Goal: Task Accomplishment & Management: Complete application form

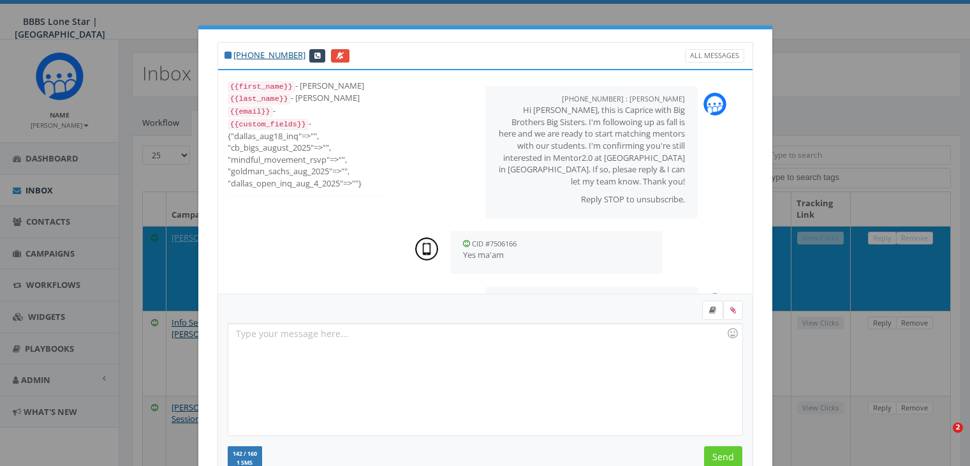
select select
click at [946, 257] on div "+1 214-498-8527 All Messages {{first_name}} - Dominique {{last_name}} - Feagins…" at bounding box center [485, 233] width 970 height 466
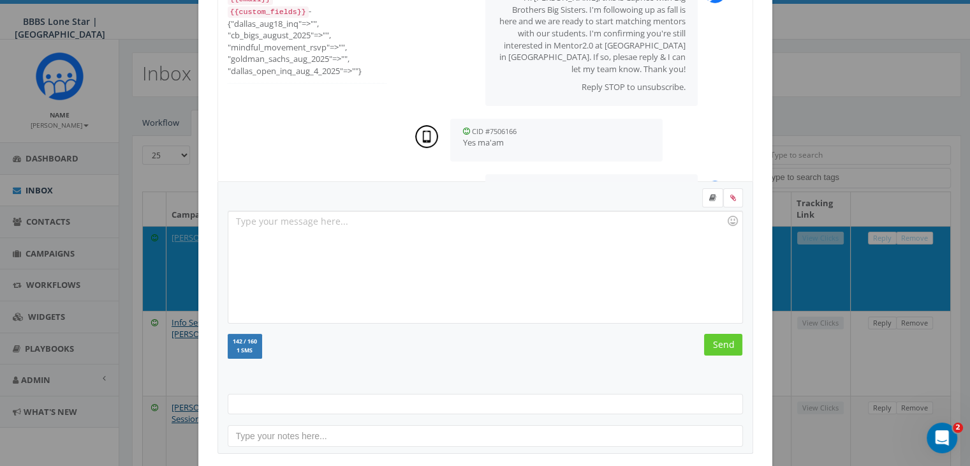
scroll to position [171, 0]
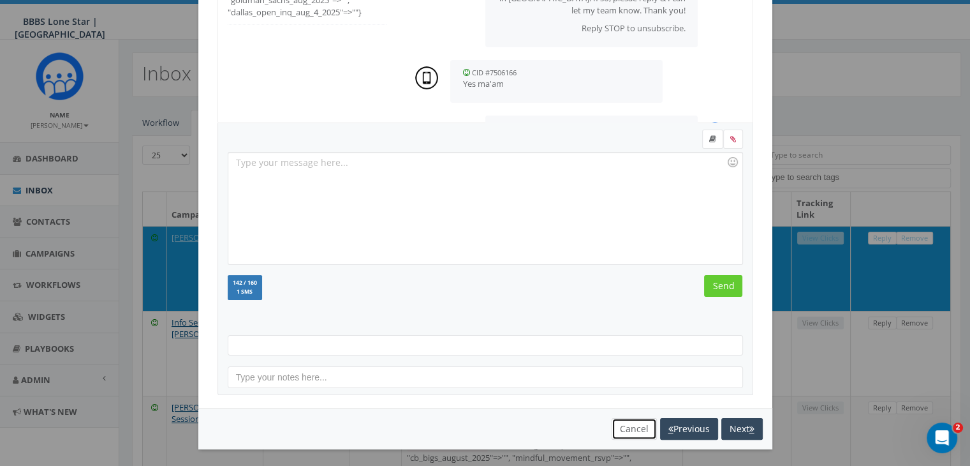
click at [633, 427] on button "Cancel" at bounding box center [634, 429] width 45 height 22
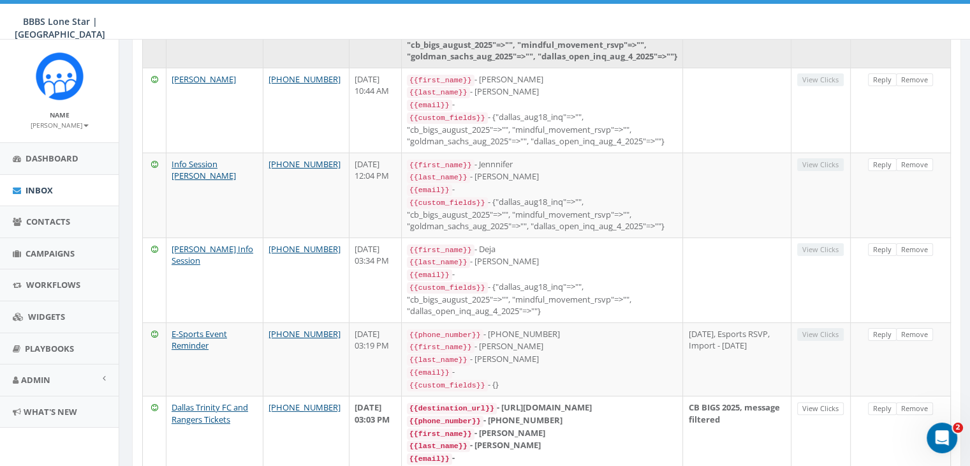
scroll to position [319, 0]
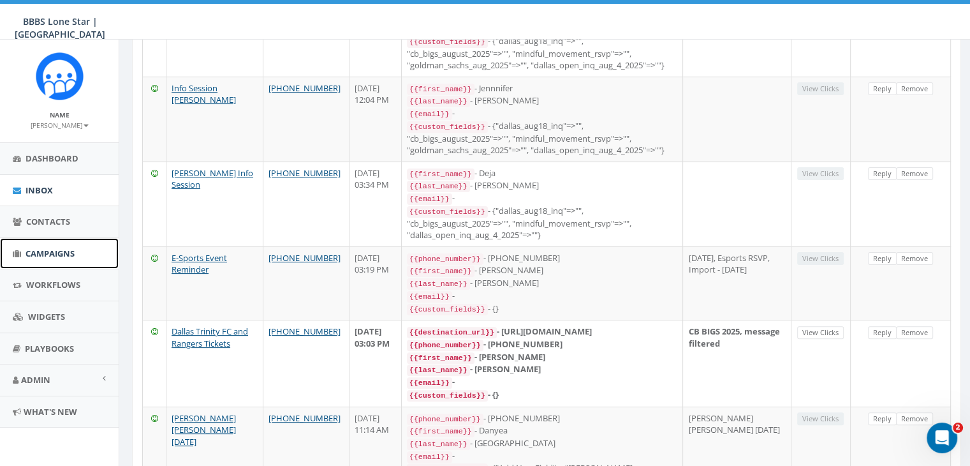
click at [46, 253] on span "Campaigns" at bounding box center [50, 253] width 49 height 11
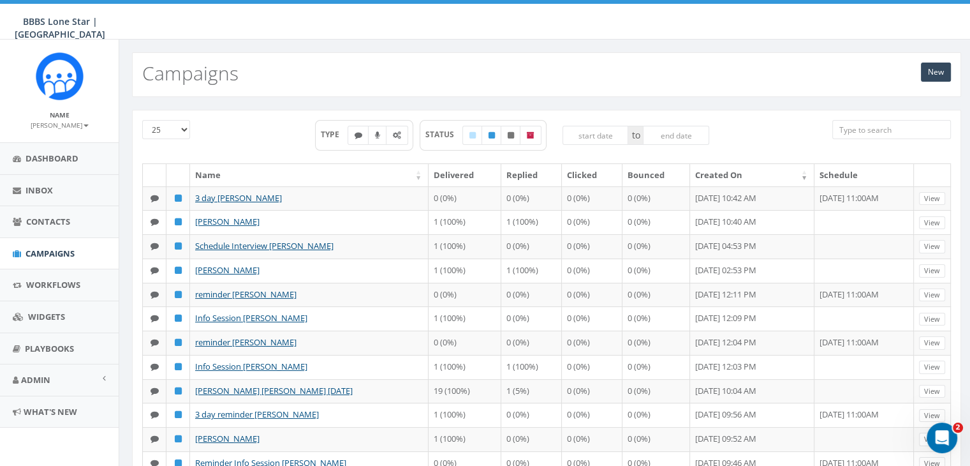
click at [942, 61] on div "New Campaigns" at bounding box center [546, 74] width 829 height 45
click at [935, 73] on link "New" at bounding box center [936, 72] width 30 height 19
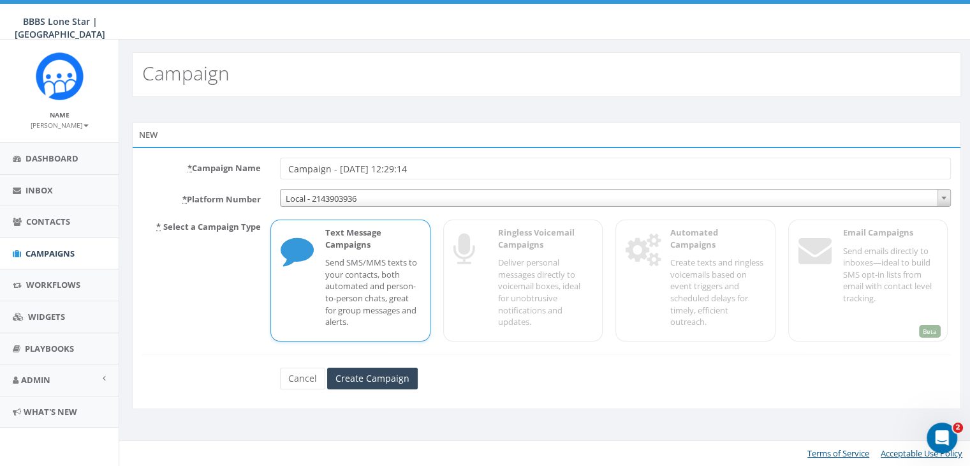
drag, startPoint x: 462, startPoint y: 172, endPoint x: 257, endPoint y: 161, distance: 205.1
click at [257, 161] on div "* Campaign Name Campaign - 08/26/2025, 12:29:14" at bounding box center [547, 169] width 828 height 22
type input "Schedule Interview Nicole Pomales"
click at [344, 274] on p "Send SMS/MMS texts to your contacts, both automated and person-to-person chats,…" at bounding box center [372, 291] width 94 height 71
click at [332, 381] on input "Create Campaign" at bounding box center [372, 378] width 91 height 22
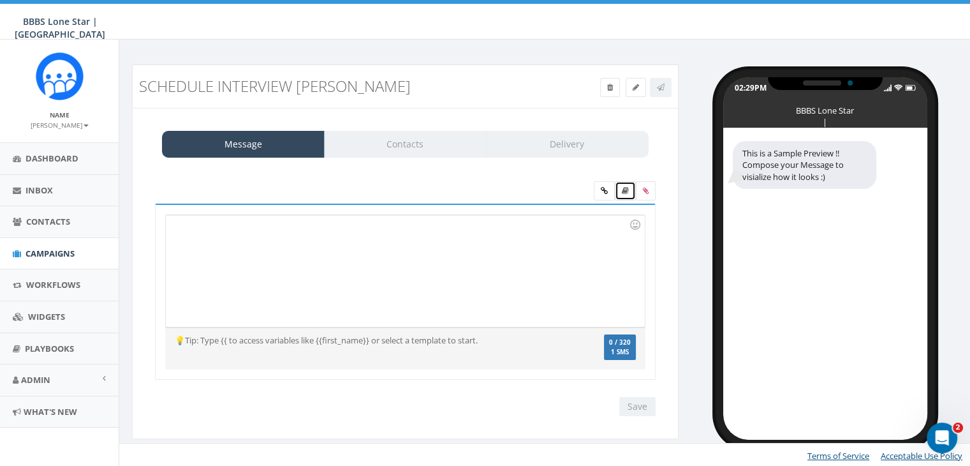
click at [628, 191] on icon at bounding box center [625, 191] width 7 height 8
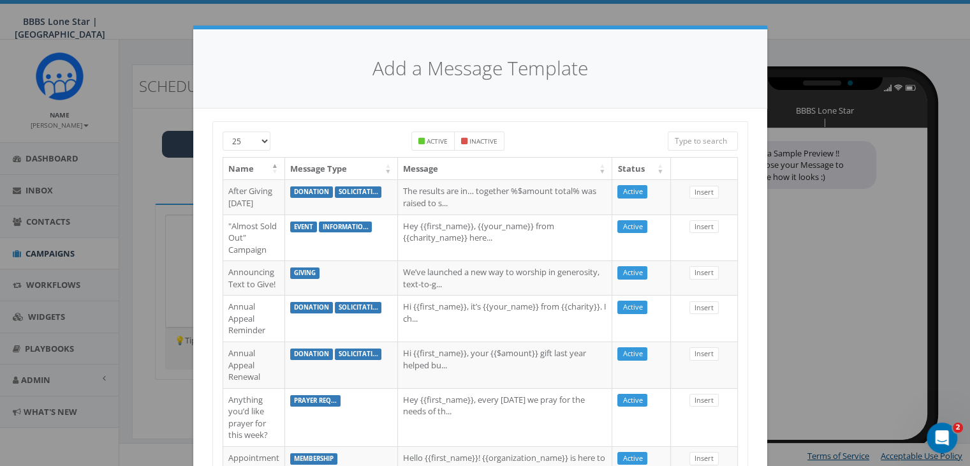
click at [695, 143] on input "search" at bounding box center [703, 140] width 70 height 19
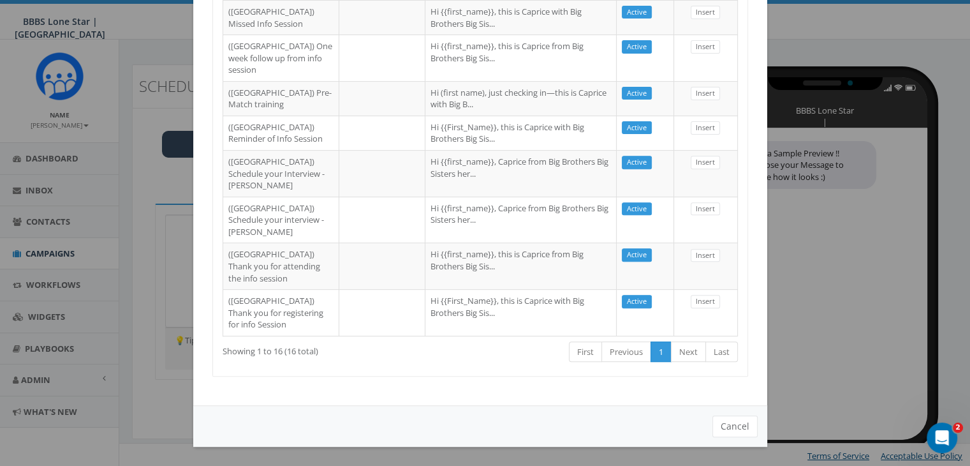
scroll to position [574, 0]
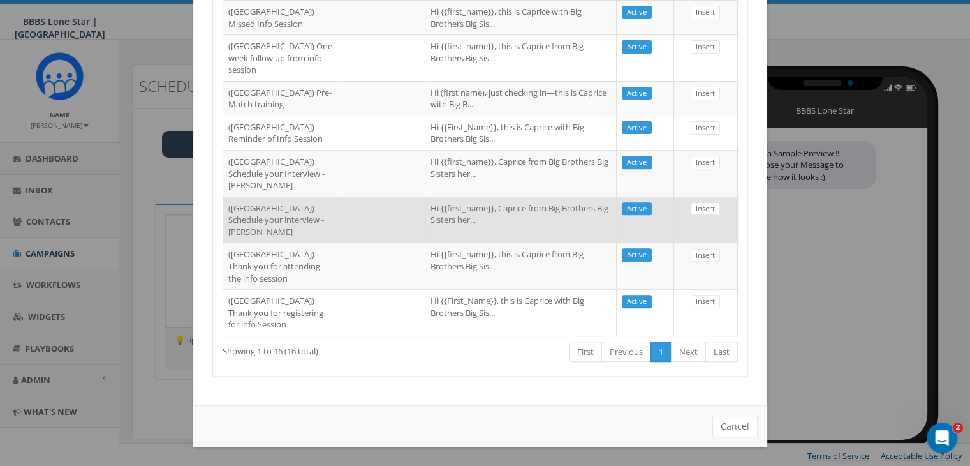
type input "Dallas"
click at [513, 243] on td "Hi {{first_name}}, Caprice from Big Brothers Big Sisters her..." at bounding box center [521, 219] width 191 height 47
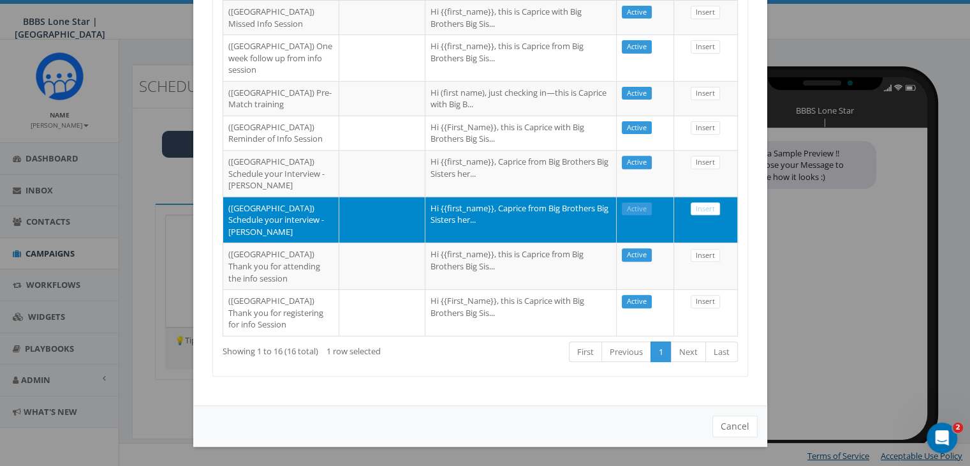
click at [700, 243] on td "Insert" at bounding box center [706, 219] width 64 height 47
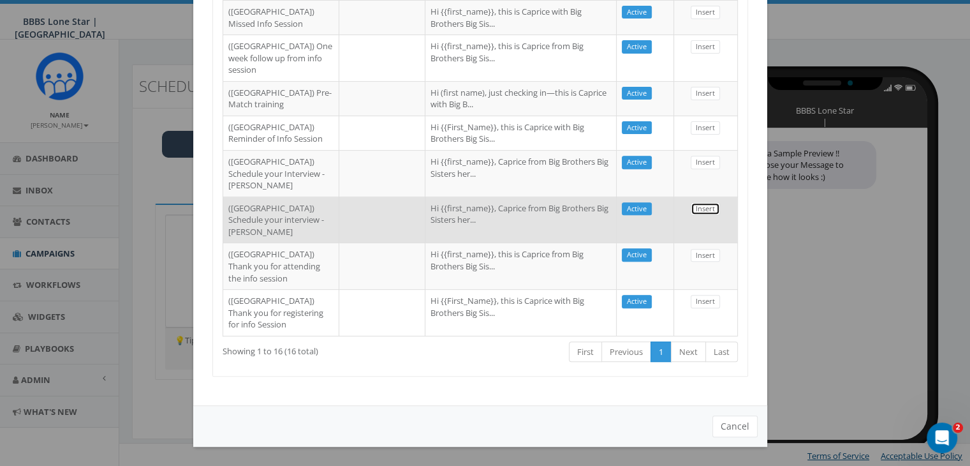
click at [702, 216] on link "Insert" at bounding box center [705, 208] width 29 height 13
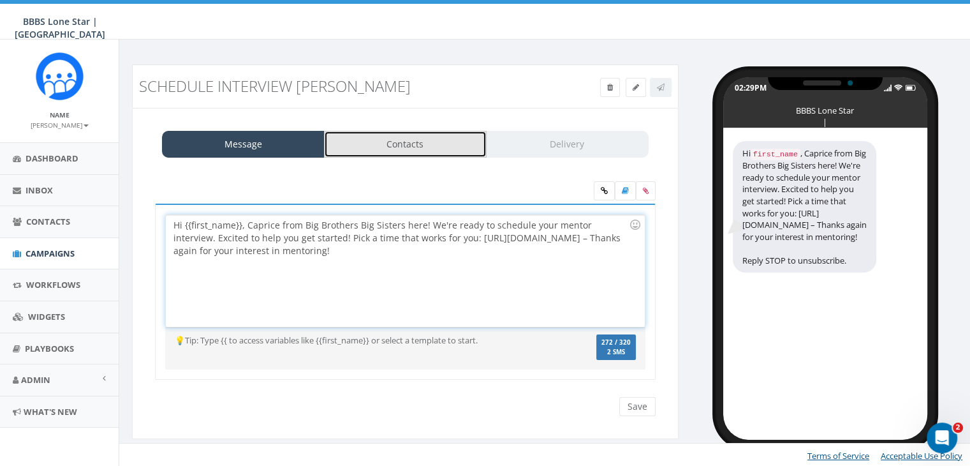
click at [354, 149] on link "Contacts" at bounding box center [405, 144] width 163 height 27
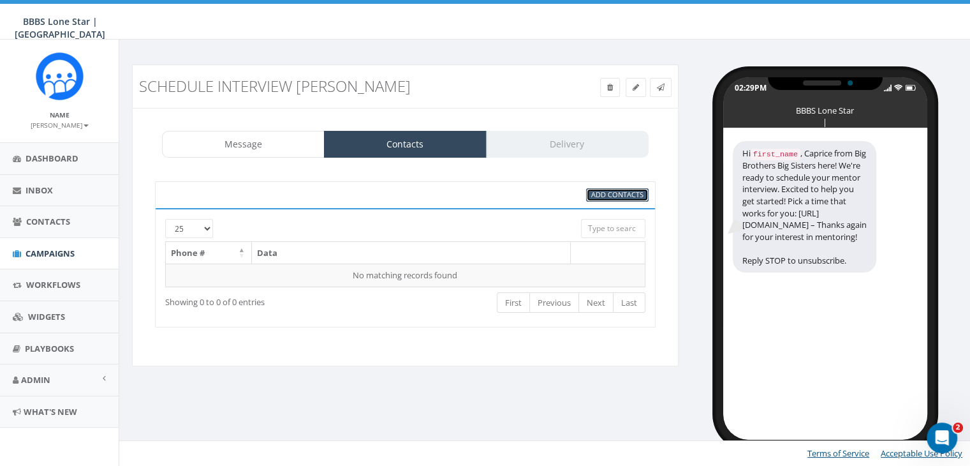
click at [602, 189] on span "Add Contacts" at bounding box center [617, 194] width 52 height 10
select select
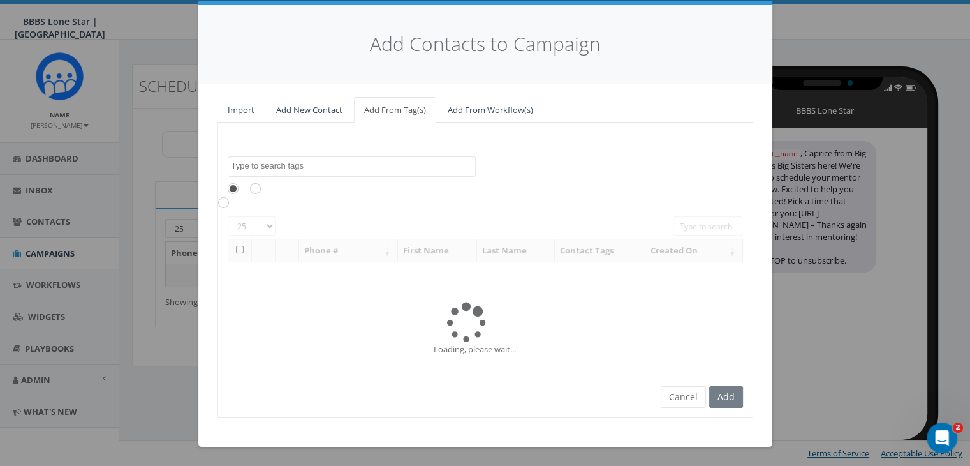
scroll to position [0, 0]
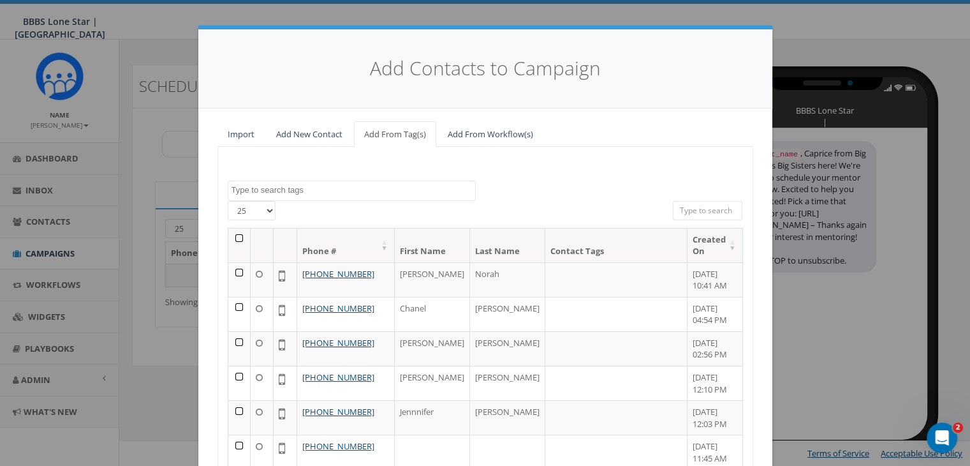
click at [695, 211] on input "search" at bounding box center [708, 210] width 70 height 19
paste input "(469) 403-6402"
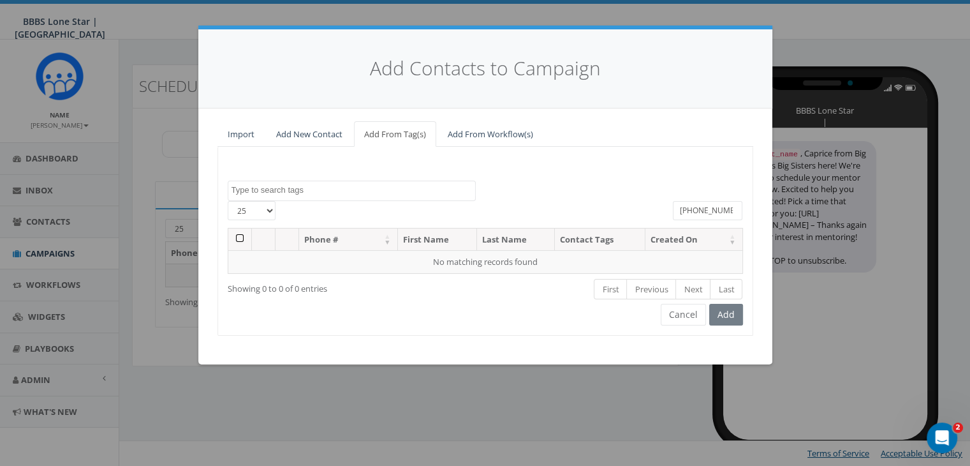
type input "(469) 403-6402"
click at [297, 124] on link "Add New Contact" at bounding box center [309, 134] width 87 height 26
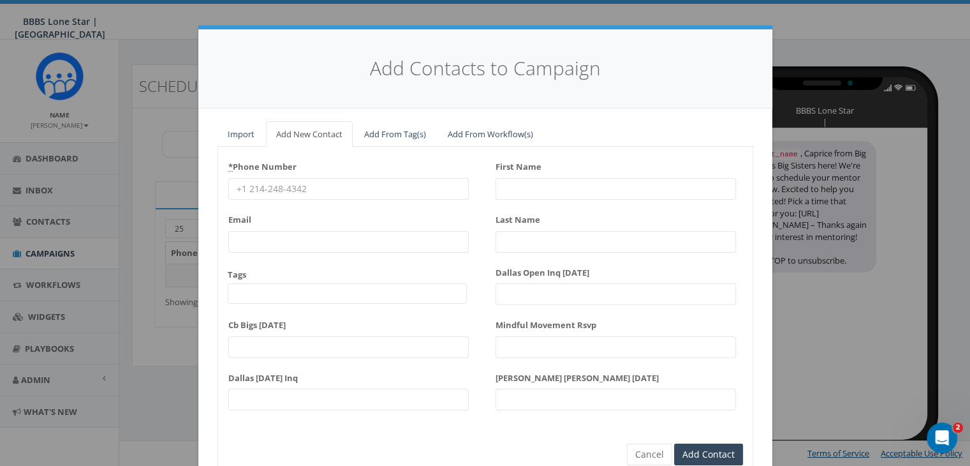
click at [251, 185] on input "* Phone Number" at bounding box center [348, 189] width 241 height 22
paste input "(469) 403-6402"
type input "(469) 403-6402"
click at [514, 192] on input "First Name" at bounding box center [616, 189] width 241 height 22
type input "Nicole"
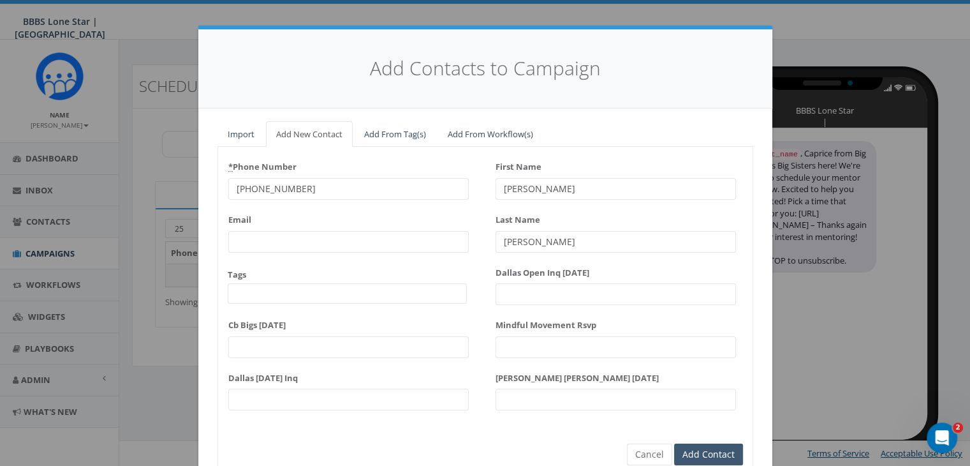
type input "Pomales"
click at [695, 445] on input "Add Contact" at bounding box center [708, 454] width 69 height 22
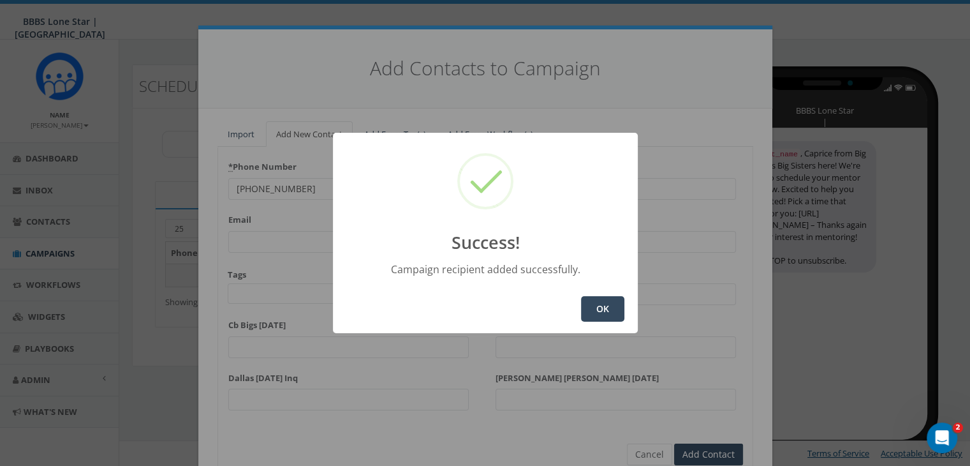
click at [618, 304] on button "OK" at bounding box center [602, 309] width 43 height 26
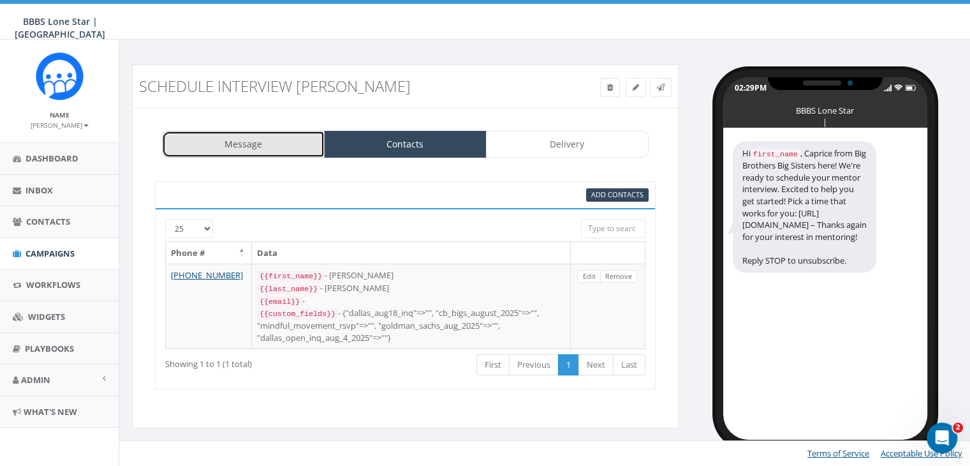
click at [248, 133] on link "Message" at bounding box center [243, 144] width 163 height 27
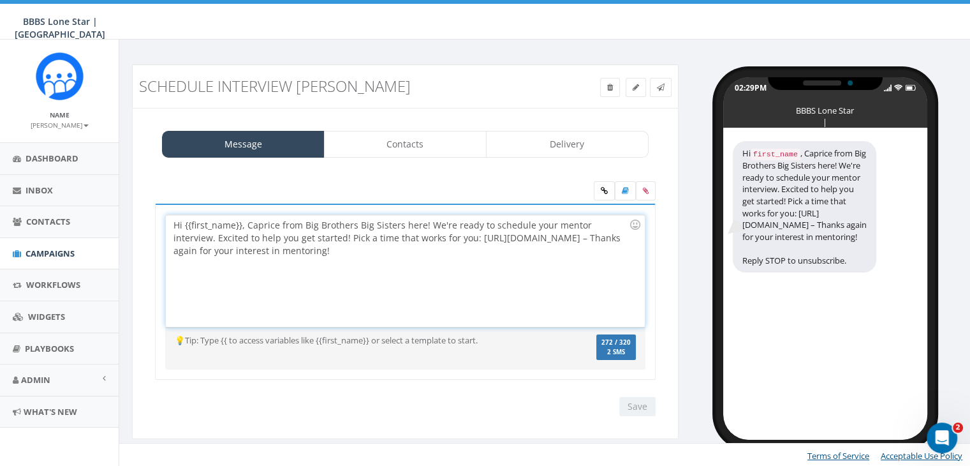
click at [241, 223] on div "Hi {{first_name}}, Caprice from Big Brothers Big Sisters here! We're ready to s…" at bounding box center [405, 271] width 478 height 112
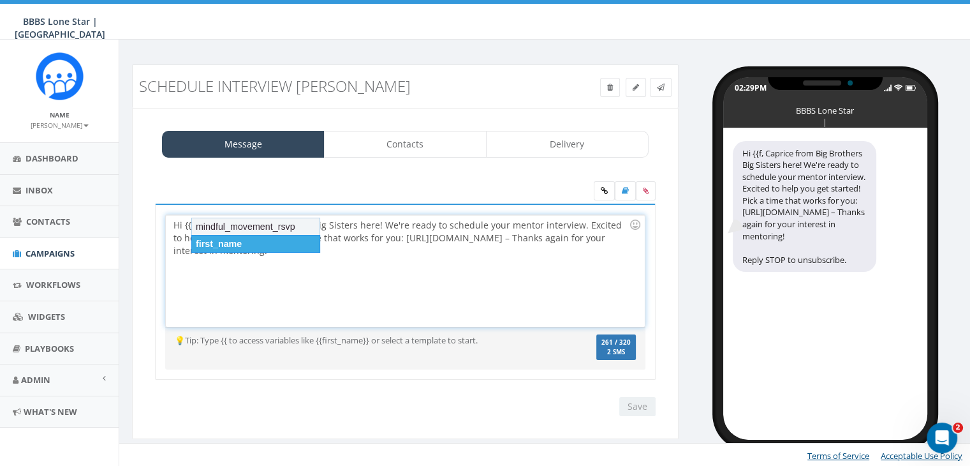
click at [246, 238] on div "first_name" at bounding box center [255, 244] width 129 height 18
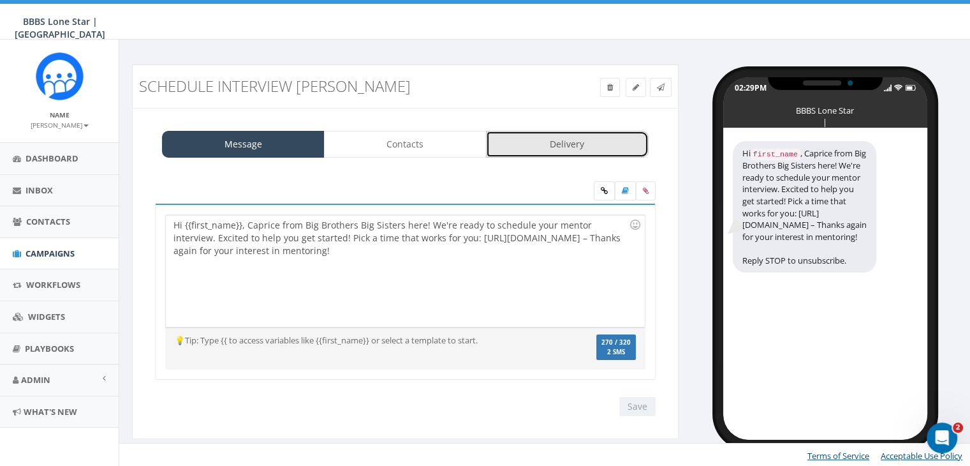
click at [549, 137] on link "Delivery" at bounding box center [567, 144] width 163 height 27
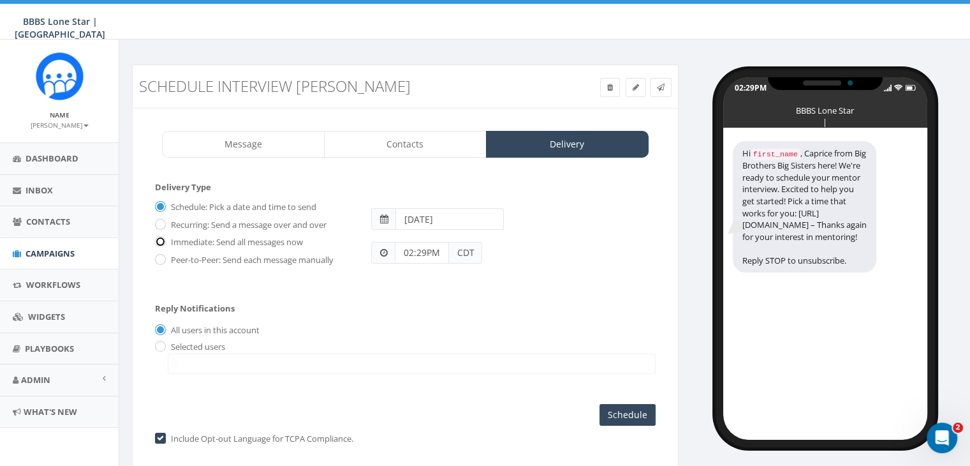
click at [161, 239] on input "Immediate: Send all messages now" at bounding box center [159, 243] width 8 height 8
radio input "true"
click at [156, 346] on input "radio" at bounding box center [159, 347] width 8 height 8
radio input "true"
click at [179, 362] on span at bounding box center [412, 363] width 488 height 20
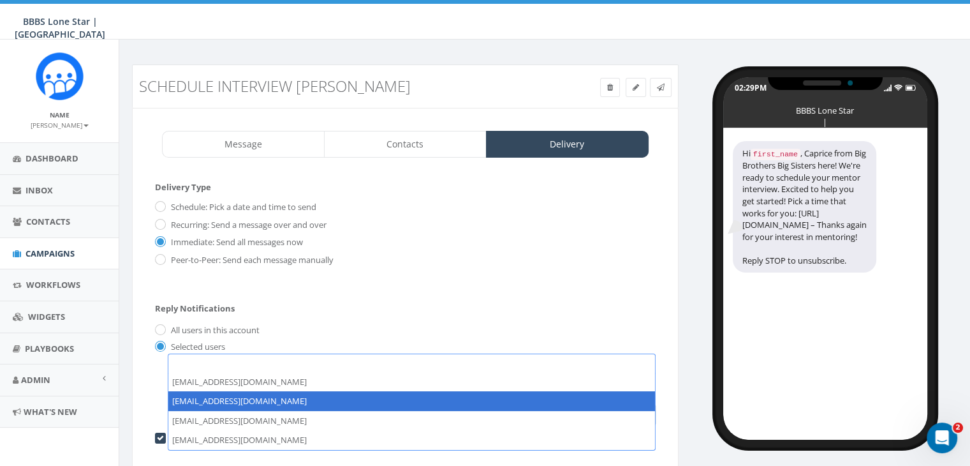
select select "1730"
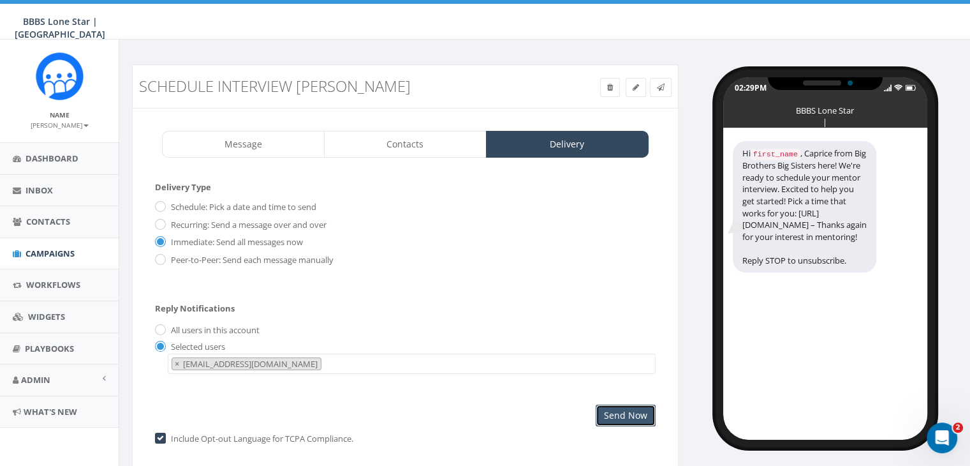
click at [628, 408] on input "Send Now" at bounding box center [626, 415] width 60 height 22
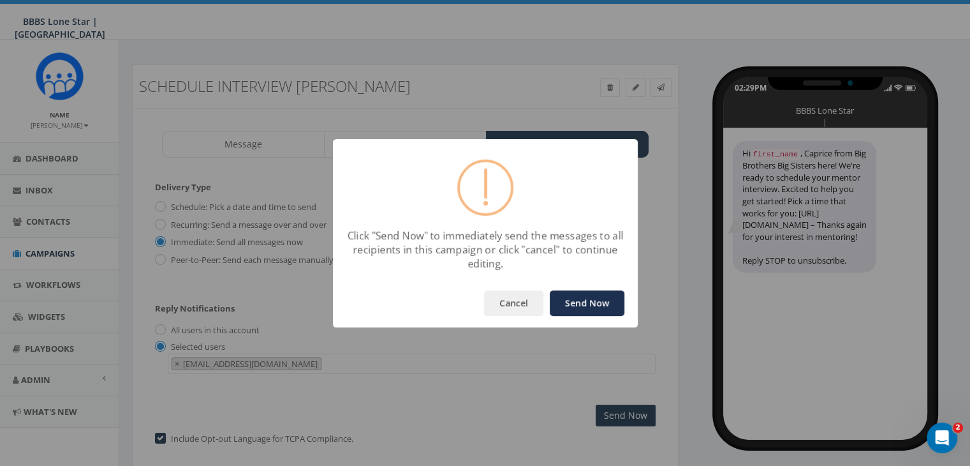
click at [618, 295] on button "Send Now" at bounding box center [587, 303] width 75 height 26
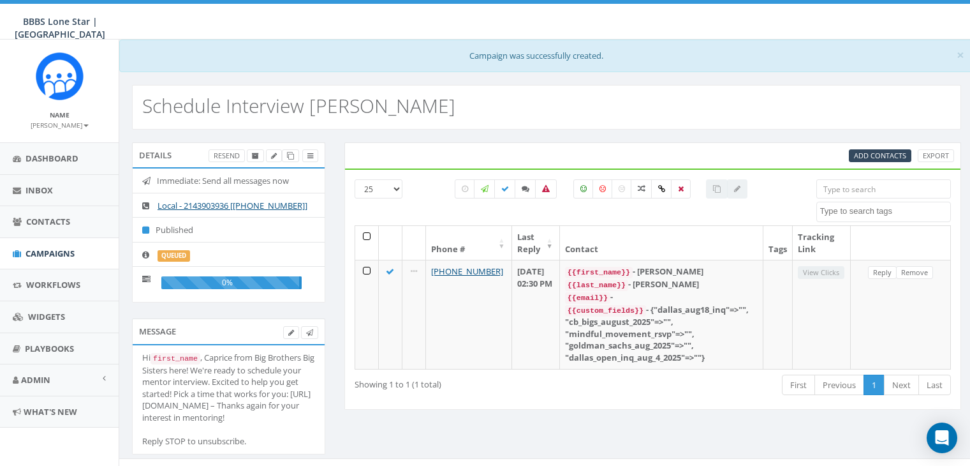
select select
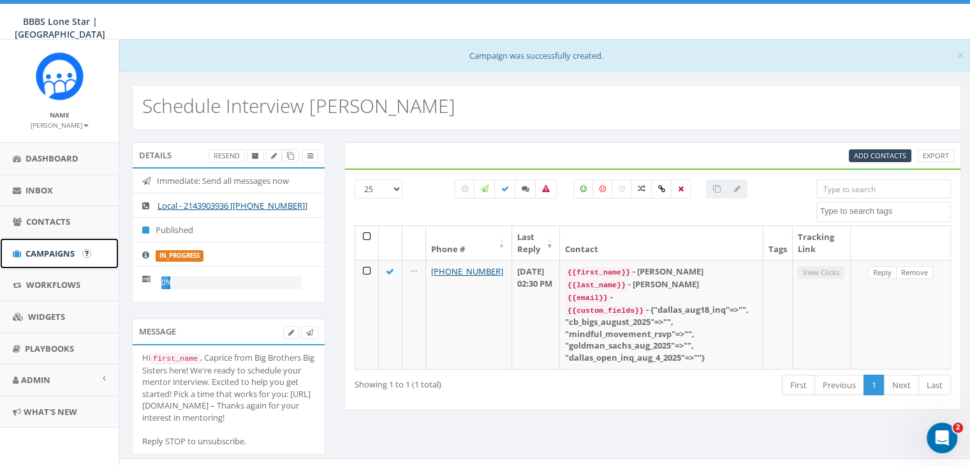
click at [37, 251] on span "Campaigns" at bounding box center [50, 253] width 49 height 11
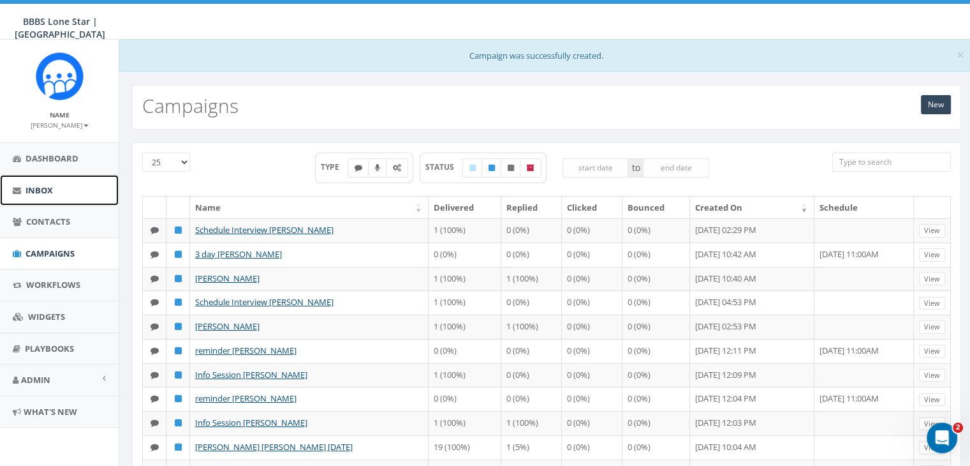
click at [38, 179] on link "Inbox" at bounding box center [59, 190] width 119 height 31
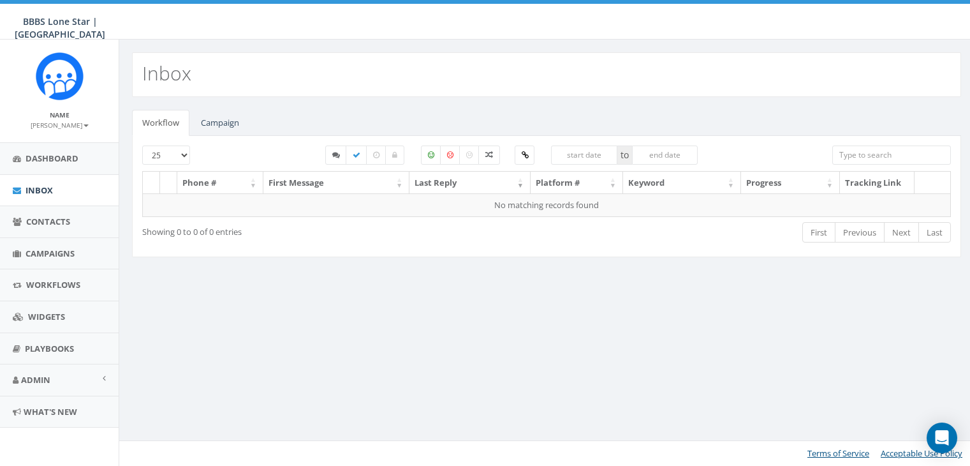
select select
click at [208, 118] on link "Campaign" at bounding box center [220, 123] width 59 height 26
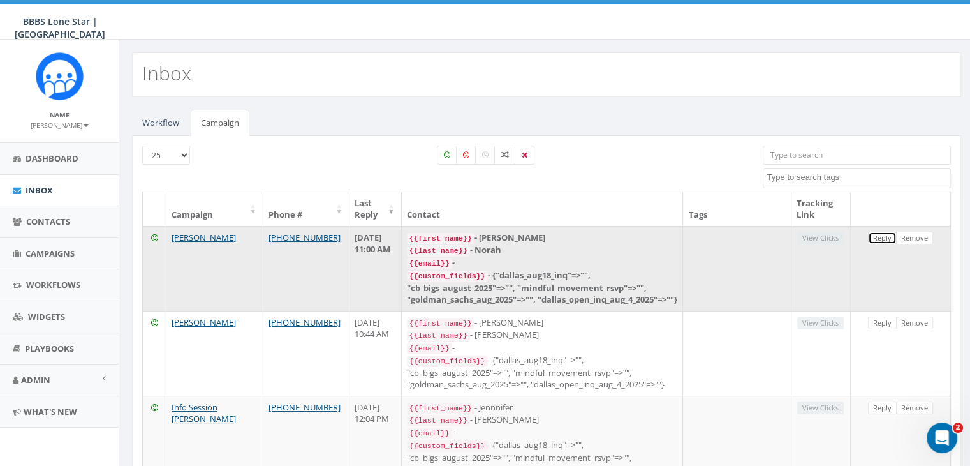
click at [887, 238] on link "Reply" at bounding box center [882, 238] width 29 height 13
select select
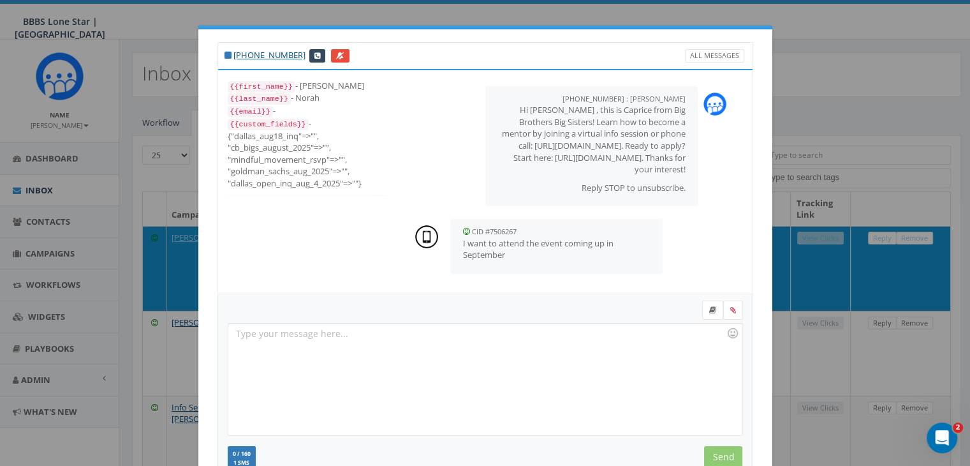
scroll to position [8, 0]
click at [343, 330] on div at bounding box center [485, 379] width 514 height 112
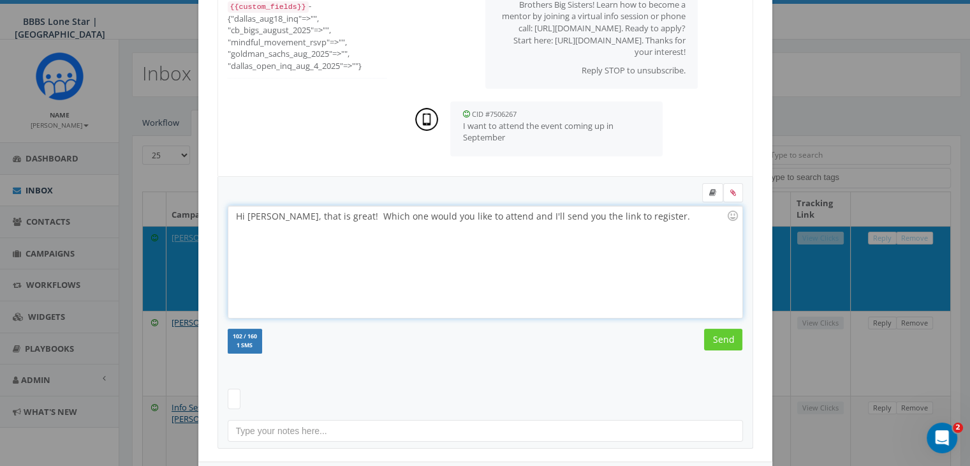
scroll to position [128, 0]
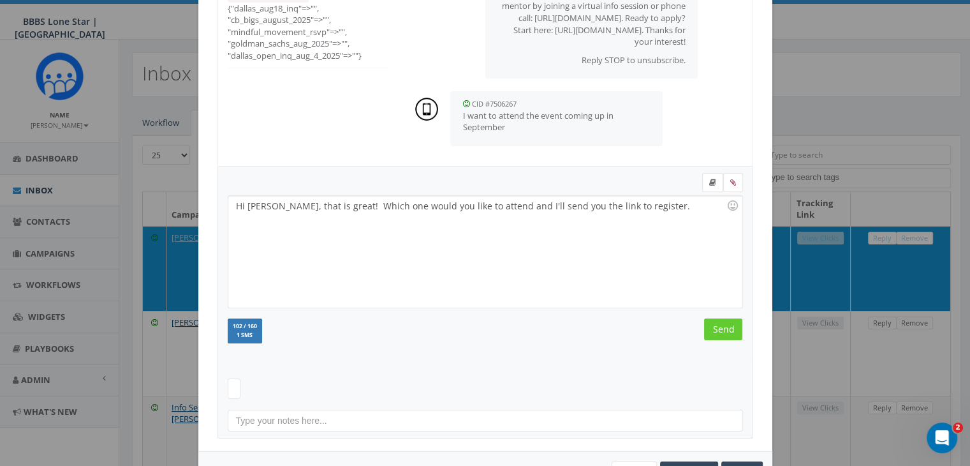
click at [704, 314] on form "Hi [PERSON_NAME], that is great! Which one would you like to attend and I'll se…" at bounding box center [485, 270] width 515 height 195
click at [707, 324] on input "Send" at bounding box center [723, 329] width 38 height 22
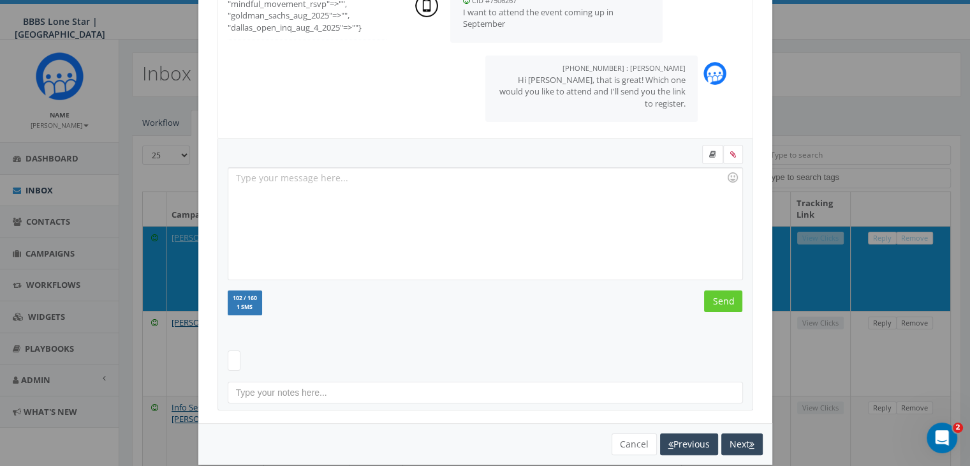
scroll to position [171, 0]
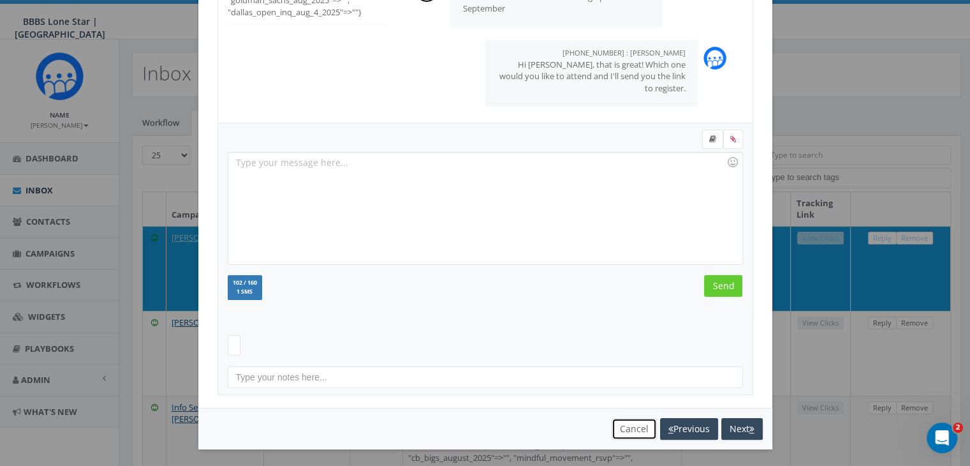
click at [623, 426] on button "Cancel" at bounding box center [634, 429] width 45 height 22
